Goal: Information Seeking & Learning: Check status

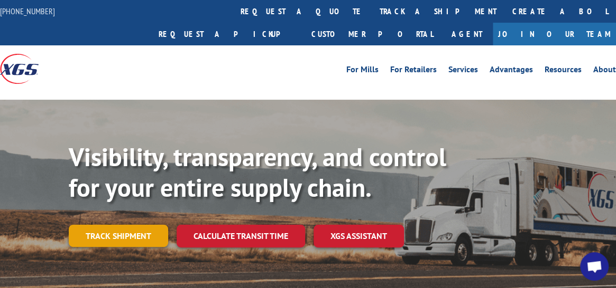
click at [125, 225] on link "Track shipment" at bounding box center [118, 236] width 99 height 22
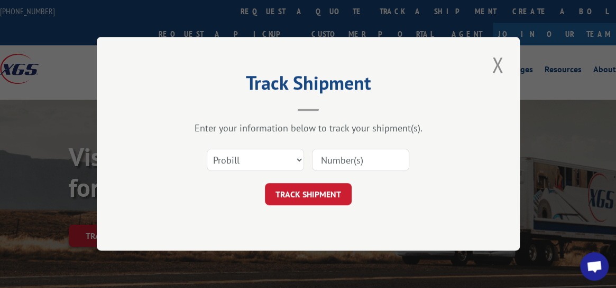
click at [386, 159] on input at bounding box center [360, 161] width 97 height 22
click at [351, 159] on input at bounding box center [360, 161] width 97 height 22
paste input "17506974"
type input "17506974"
click at [331, 192] on button "TRACK SHIPMENT" at bounding box center [308, 195] width 87 height 22
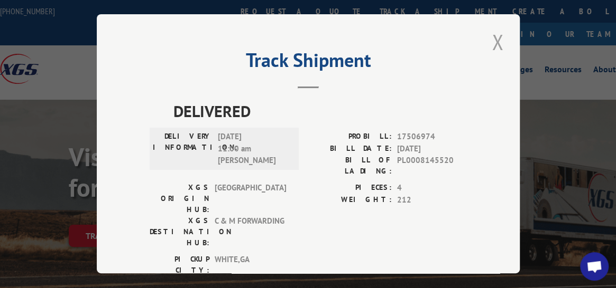
click at [489, 38] on button "Close modal" at bounding box center [497, 41] width 18 height 29
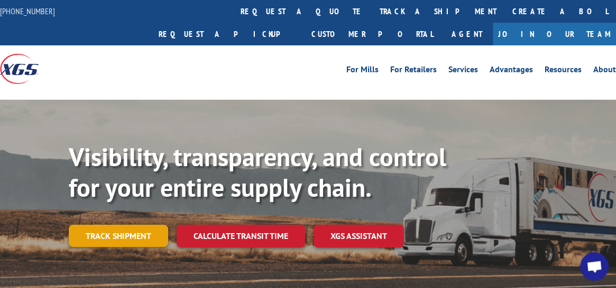
click at [119, 225] on link "Track shipment" at bounding box center [118, 236] width 99 height 22
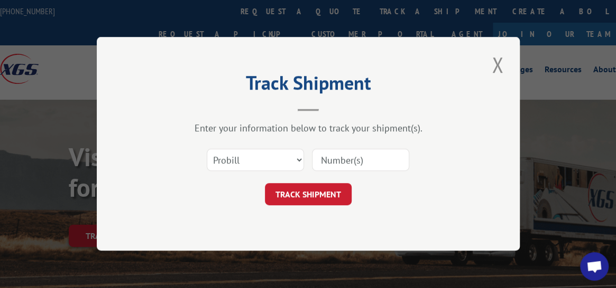
click at [334, 154] on input at bounding box center [360, 161] width 97 height 22
paste input "17506974"
type input "17506974"
click at [311, 193] on button "TRACK SHIPMENT" at bounding box center [308, 195] width 87 height 22
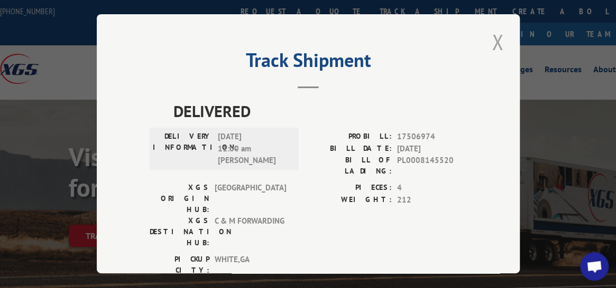
click at [490, 41] on button "Close modal" at bounding box center [497, 41] width 18 height 29
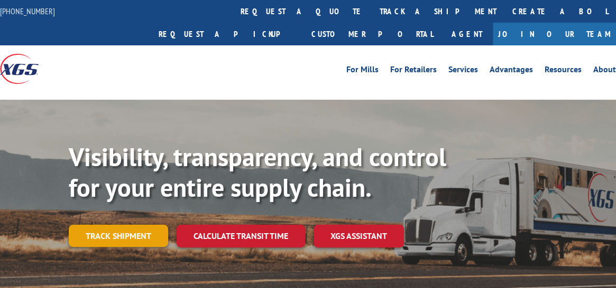
click at [144, 225] on link "Track shipment" at bounding box center [118, 236] width 99 height 22
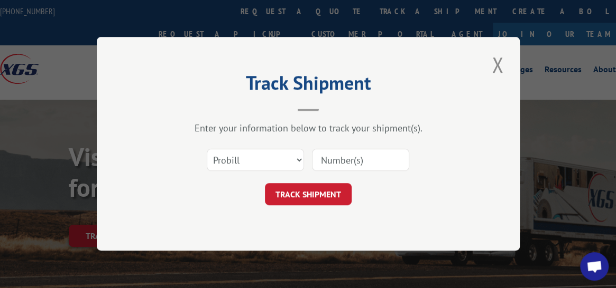
click at [335, 160] on input at bounding box center [360, 161] width 97 height 22
paste input "17489912"
type input "17489912"
click at [323, 193] on button "TRACK SHIPMENT" at bounding box center [308, 195] width 87 height 22
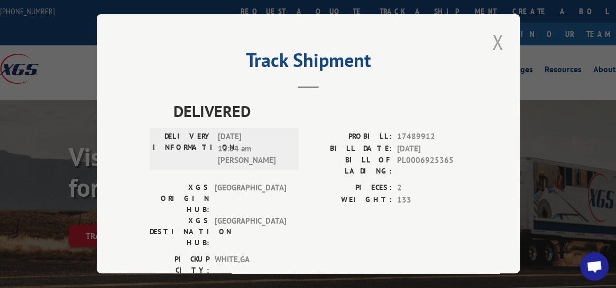
click at [496, 41] on button "Close modal" at bounding box center [497, 41] width 18 height 29
